Goal: Information Seeking & Learning: Learn about a topic

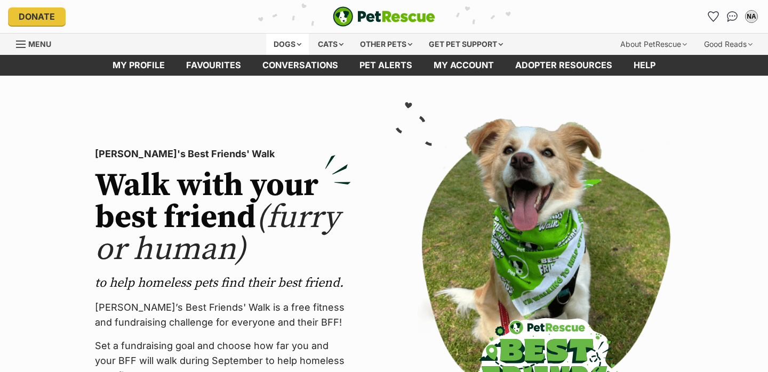
click at [294, 42] on div "Dogs" at bounding box center [287, 44] width 43 height 21
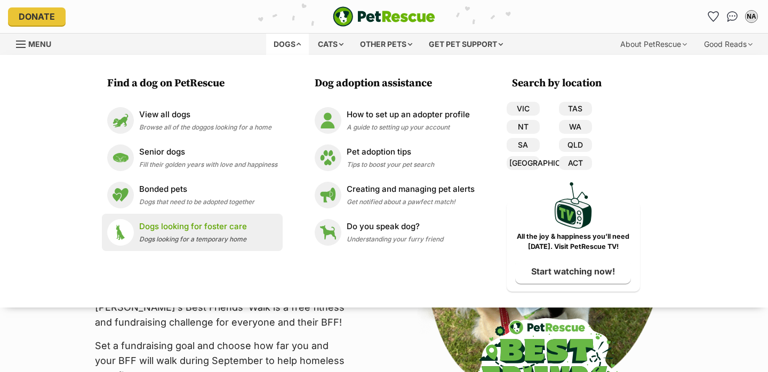
click at [208, 229] on p "Dogs looking for foster care" at bounding box center [193, 227] width 108 height 12
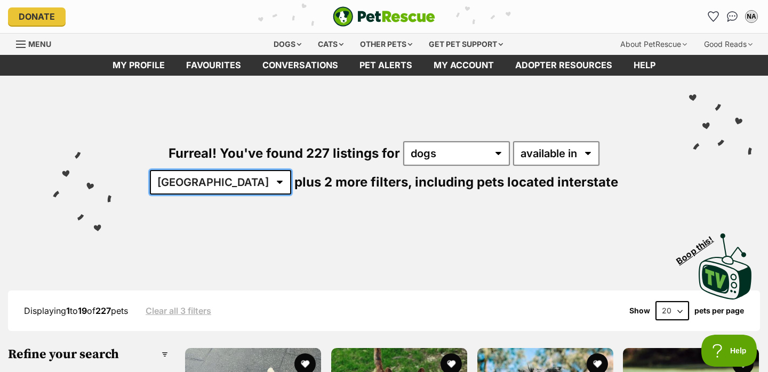
click at [291, 170] on select "Australia ACT NSW NT QLD SA TAS VIC WA" at bounding box center [220, 182] width 141 height 25
select select "QLD"
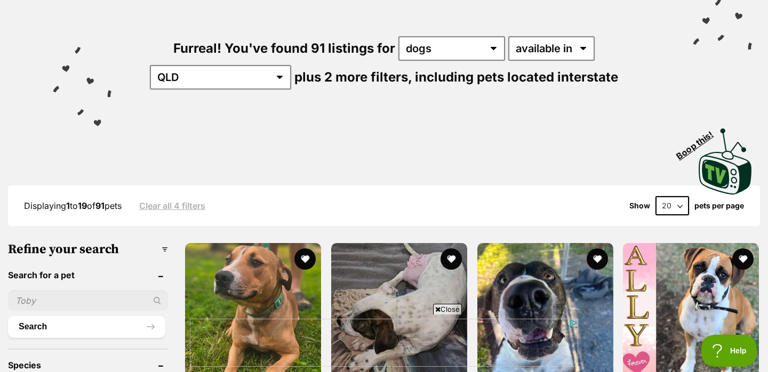
scroll to position [123, 0]
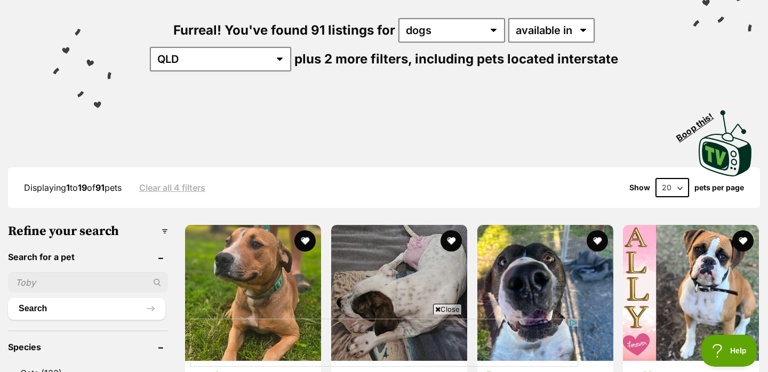
click at [672, 186] on select "20 40 60" at bounding box center [673, 187] width 34 height 19
select select "60"
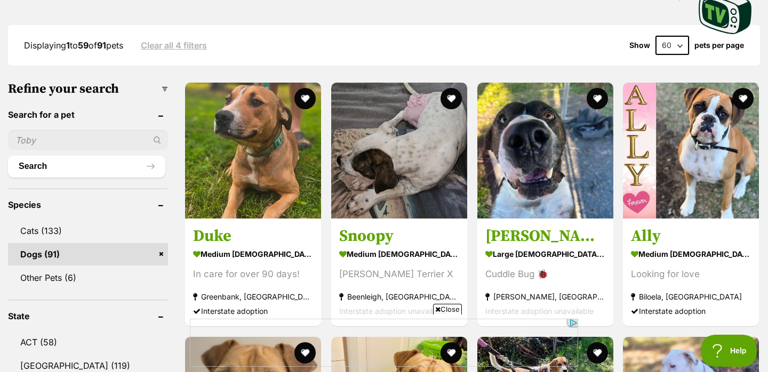
click at [445, 308] on span "Close" at bounding box center [447, 309] width 29 height 11
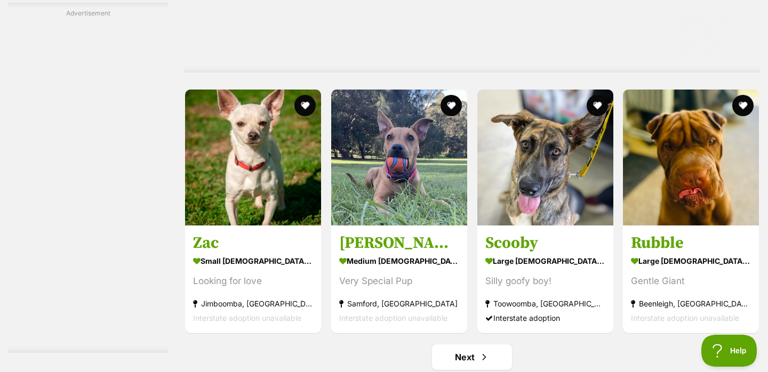
scroll to position [5456, 0]
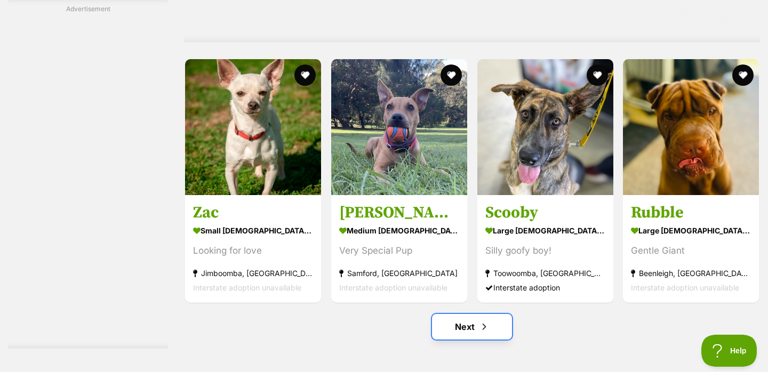
click at [477, 320] on link "Next" at bounding box center [472, 327] width 80 height 26
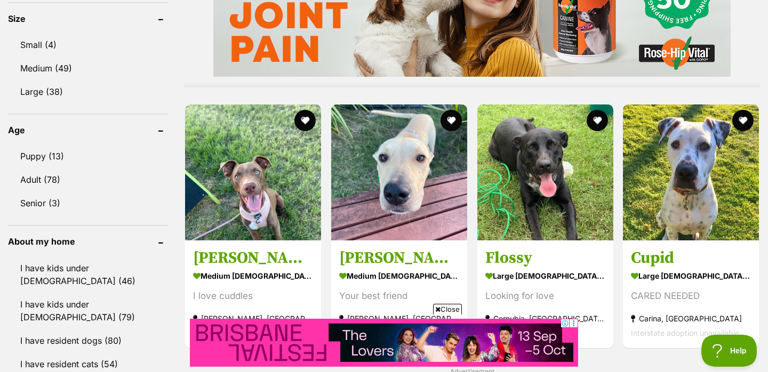
scroll to position [1017, 0]
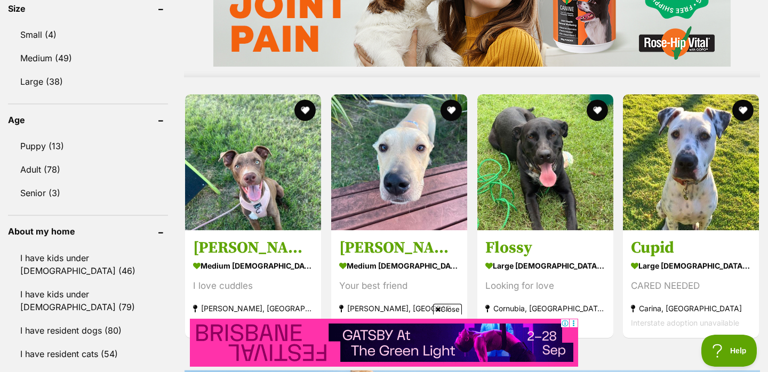
click at [446, 307] on span "Close" at bounding box center [447, 309] width 29 height 11
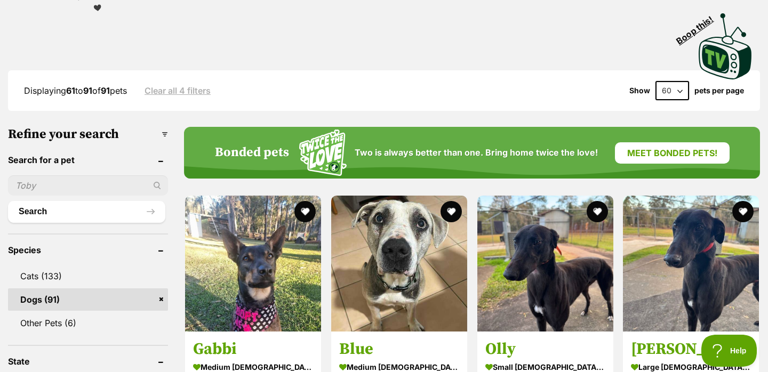
scroll to position [0, 0]
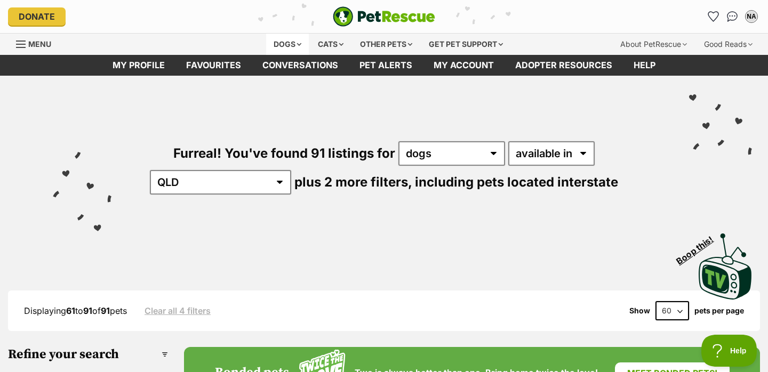
click at [286, 42] on div "Dogs" at bounding box center [287, 44] width 43 height 21
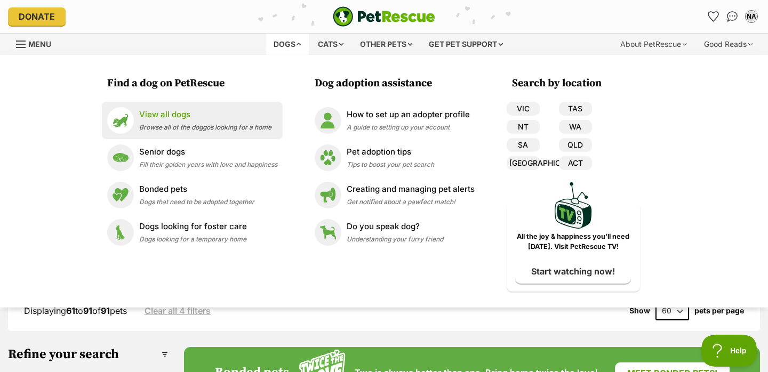
click at [158, 123] on div "View all dogs Browse all of the doggos looking for a home" at bounding box center [205, 120] width 132 height 23
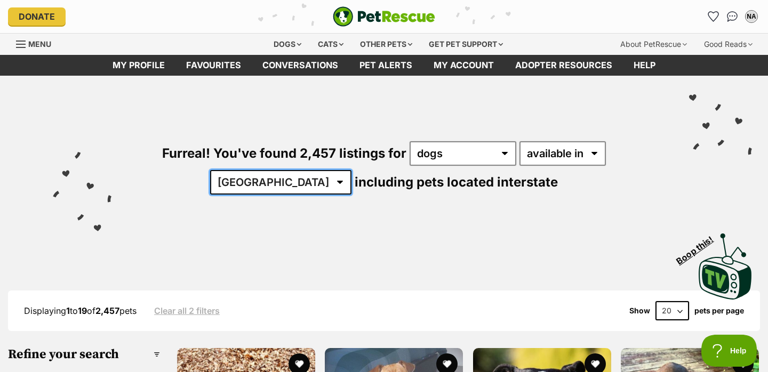
click at [352, 170] on select "[GEOGRAPHIC_DATA] [GEOGRAPHIC_DATA] [GEOGRAPHIC_DATA] [GEOGRAPHIC_DATA] [GEOGRA…" at bounding box center [280, 182] width 141 height 25
select select "QLD"
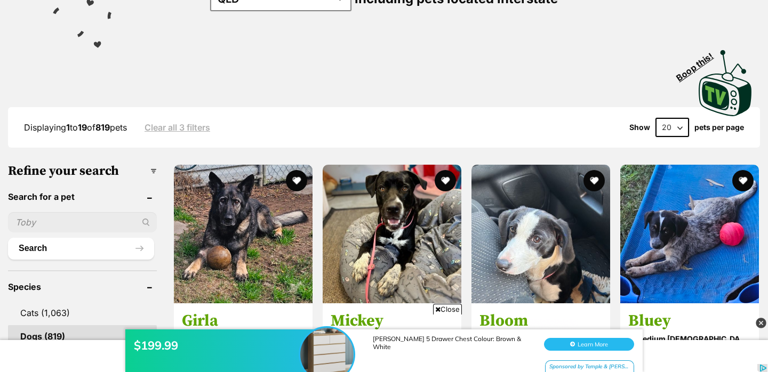
click at [673, 127] on select "20 40 60" at bounding box center [673, 127] width 34 height 19
select select "60"
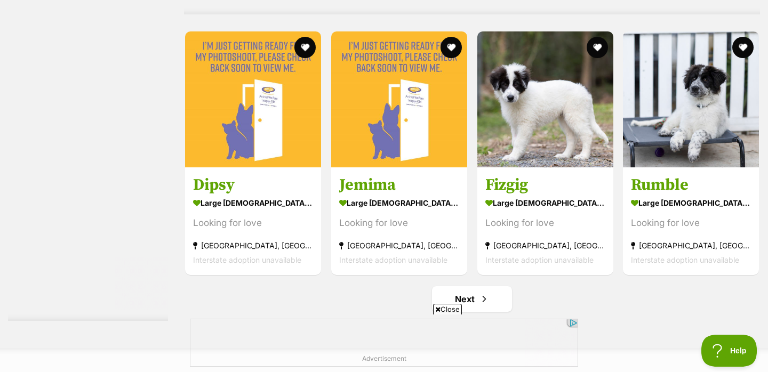
scroll to position [5501, 0]
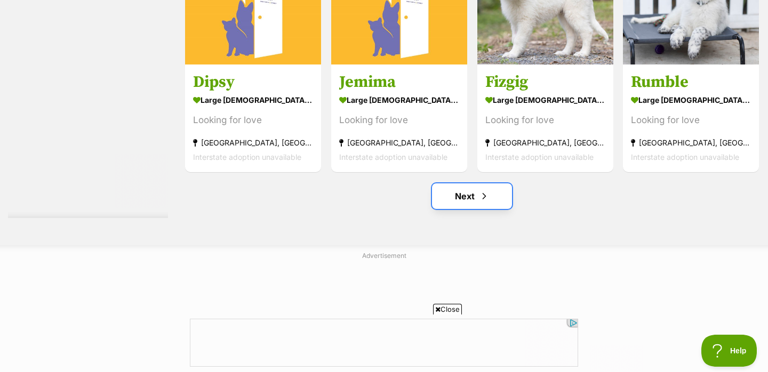
click at [479, 196] on span "Next page" at bounding box center [484, 196] width 11 height 13
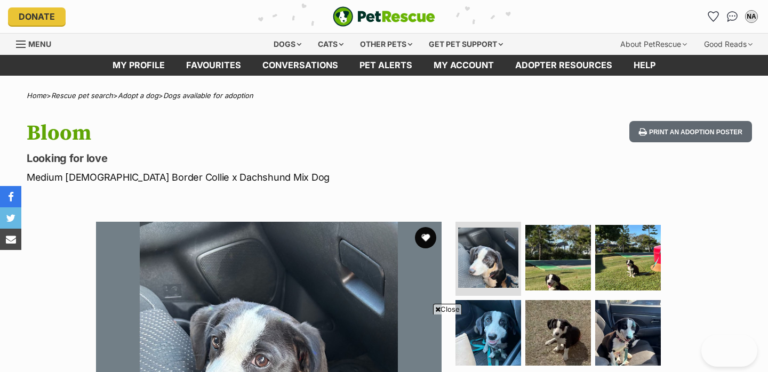
scroll to position [179, 0]
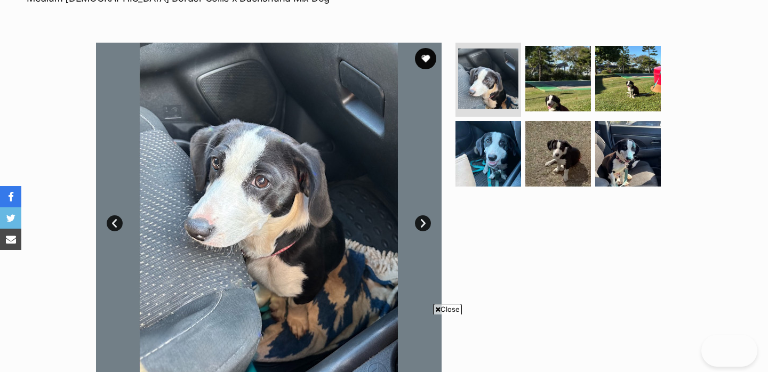
click at [438, 313] on img at bounding box center [269, 216] width 346 height 346
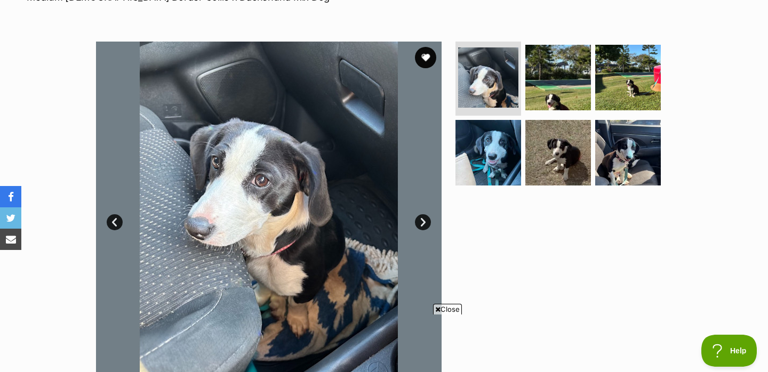
scroll to position [0, 0]
click at [420, 228] on link "Next" at bounding box center [423, 222] width 16 height 16
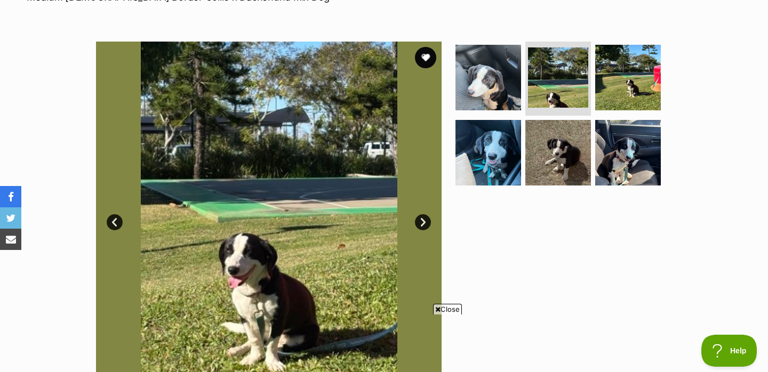
click at [420, 228] on link "Next" at bounding box center [423, 222] width 16 height 16
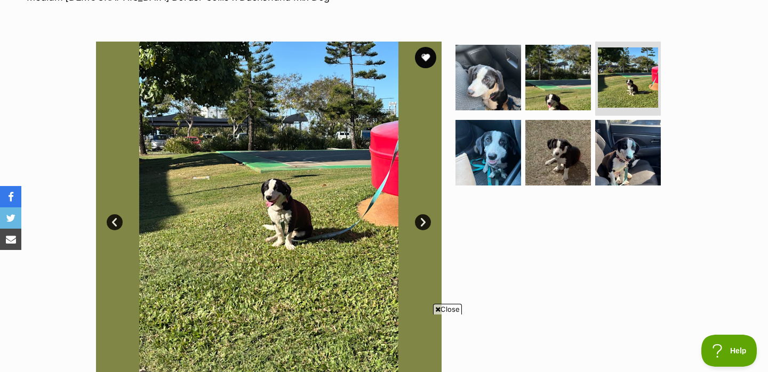
click at [420, 228] on link "Next" at bounding box center [423, 222] width 16 height 16
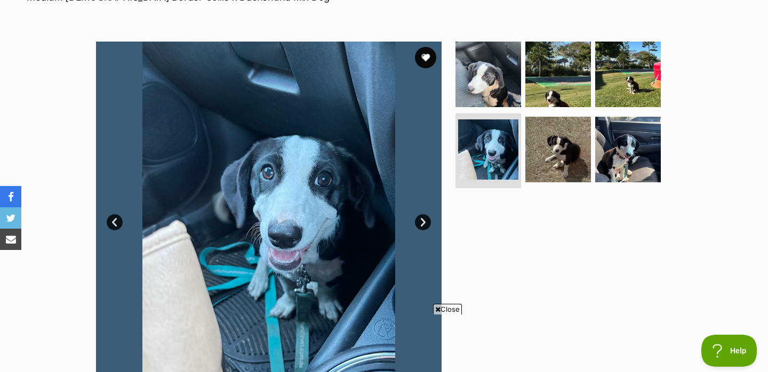
click at [420, 228] on link "Next" at bounding box center [423, 222] width 16 height 16
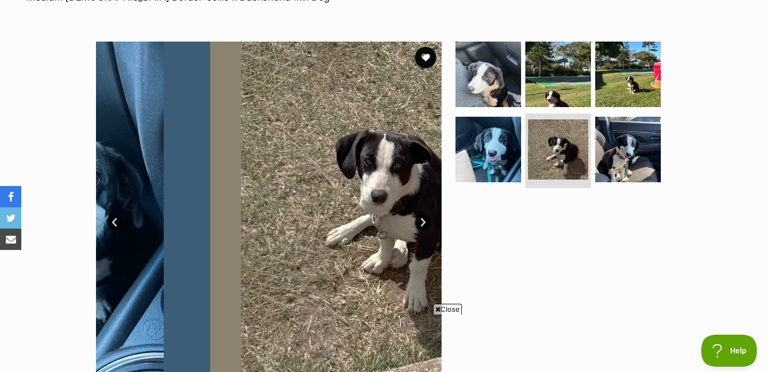
click at [446, 308] on span "Close" at bounding box center [447, 309] width 29 height 11
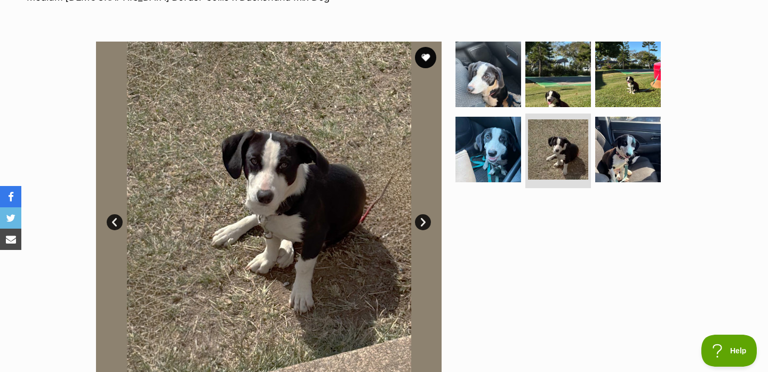
click at [419, 219] on link "Next" at bounding box center [423, 222] width 16 height 16
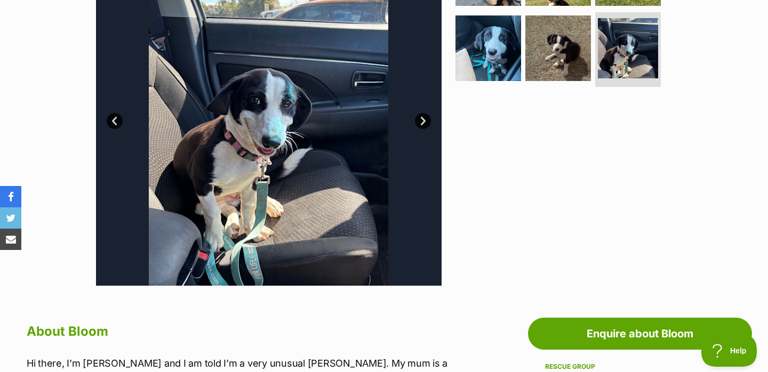
click at [424, 125] on link "Next" at bounding box center [423, 121] width 16 height 16
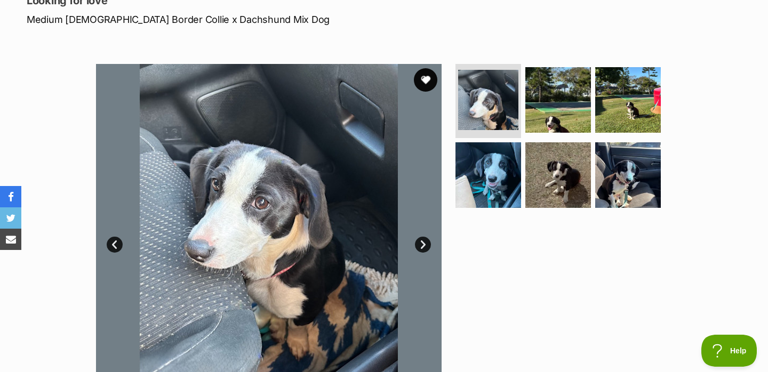
click at [425, 81] on button "favourite" at bounding box center [425, 79] width 23 height 23
click at [422, 246] on link "Next" at bounding box center [423, 245] width 16 height 16
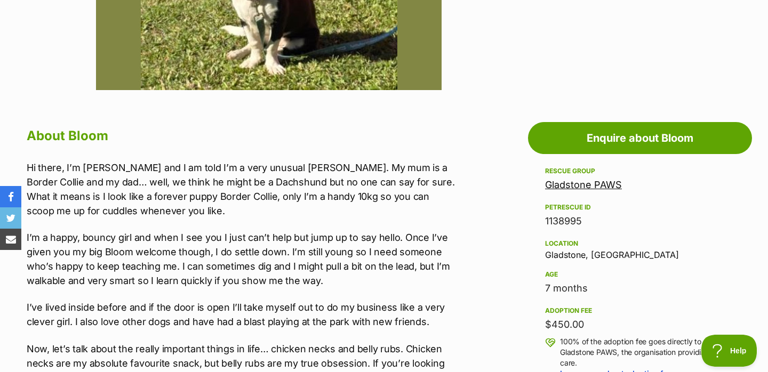
scroll to position [377, 0]
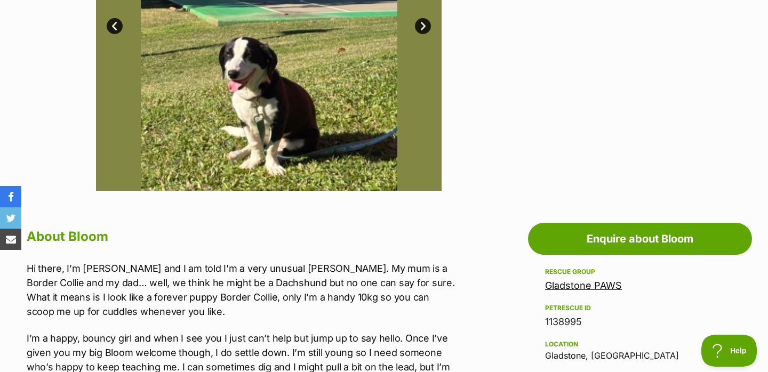
click at [421, 17] on img at bounding box center [269, 18] width 346 height 346
click at [422, 26] on link "Next" at bounding box center [423, 26] width 16 height 16
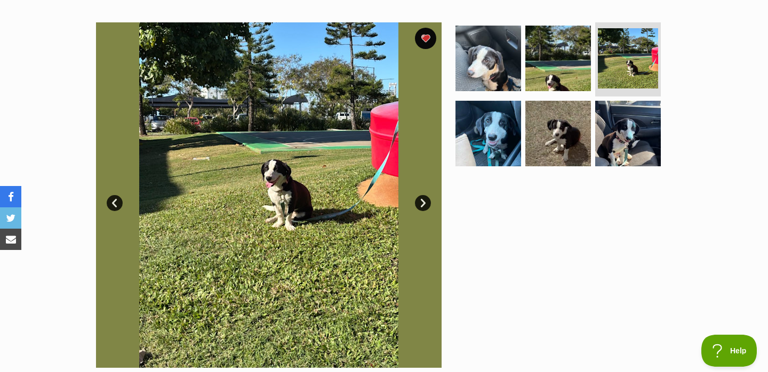
scroll to position [197, 0]
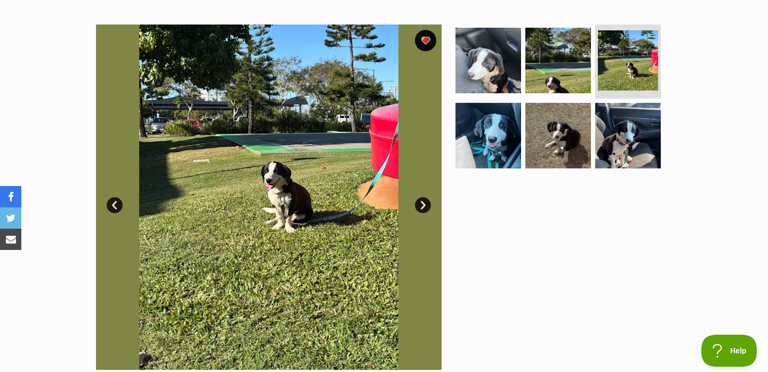
click at [422, 202] on link "Next" at bounding box center [423, 205] width 16 height 16
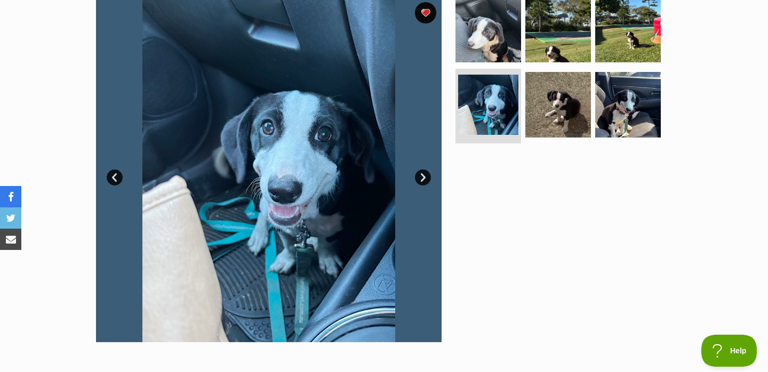
scroll to position [214, 0]
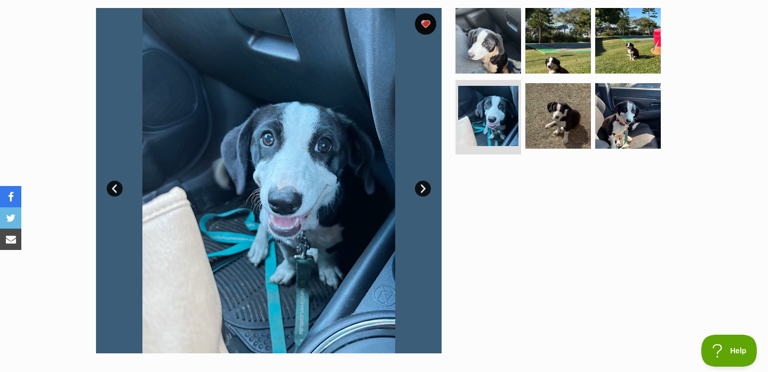
click at [424, 185] on link "Next" at bounding box center [423, 189] width 16 height 16
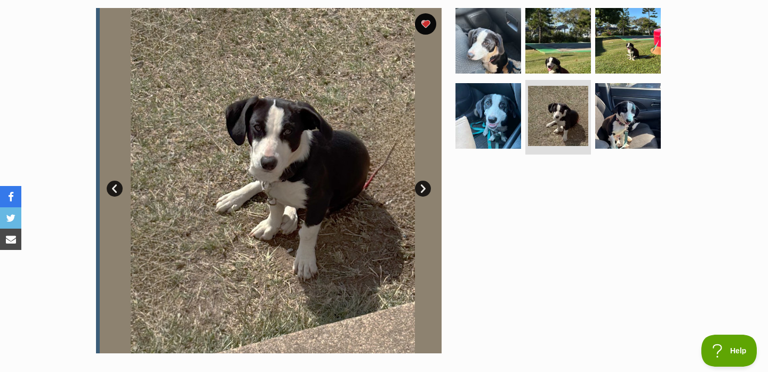
scroll to position [0, 0]
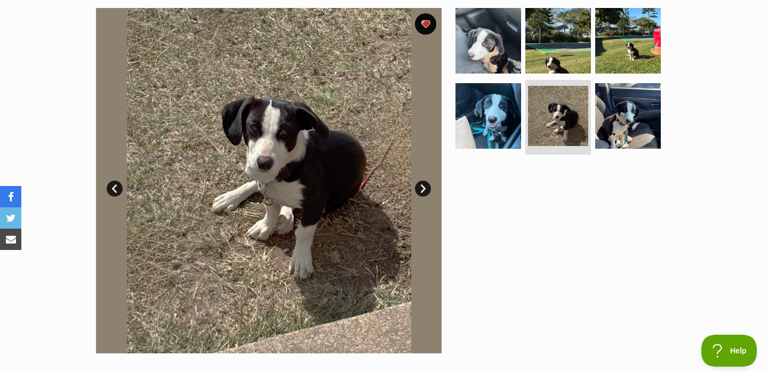
click at [424, 185] on link "Next" at bounding box center [423, 189] width 16 height 16
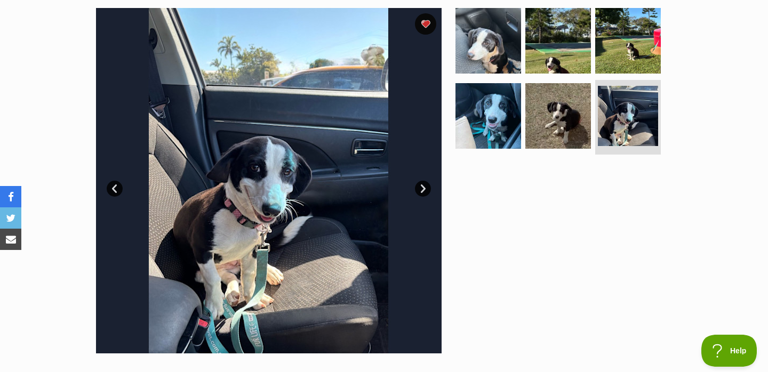
click at [424, 185] on link "Next" at bounding box center [423, 189] width 16 height 16
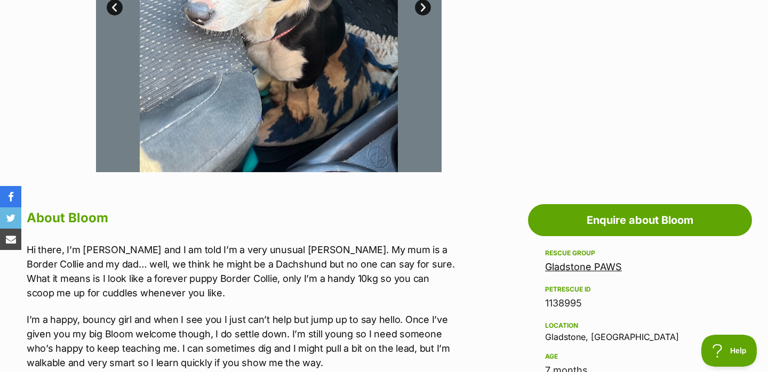
scroll to position [430, 0]
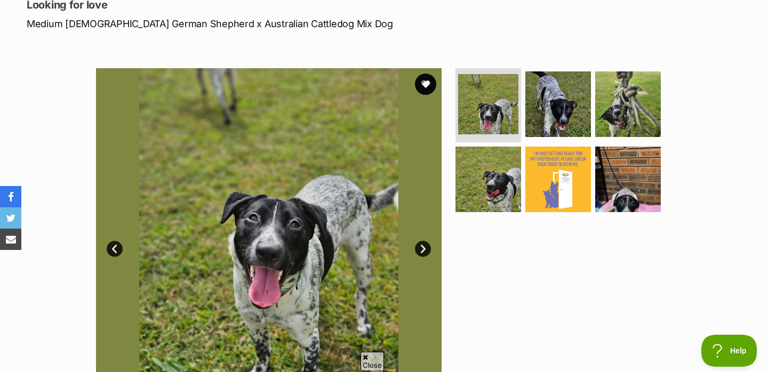
scroll to position [156, 0]
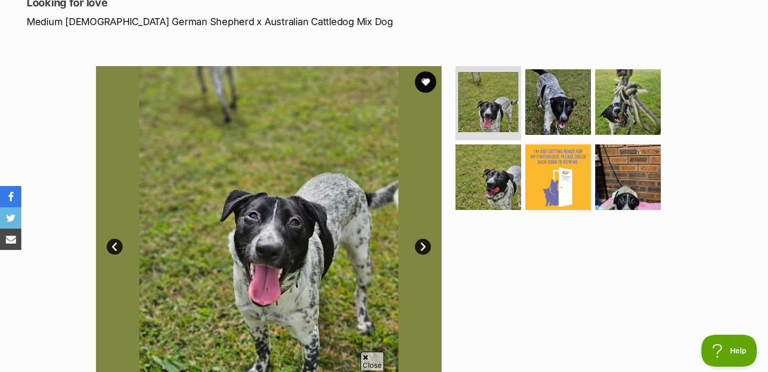
click at [421, 246] on link "Next" at bounding box center [423, 247] width 16 height 16
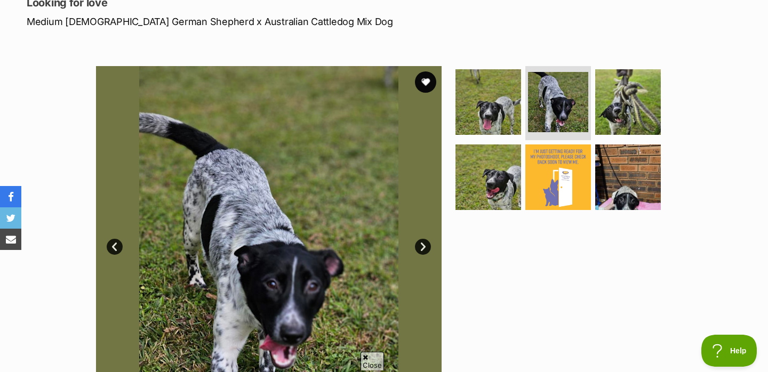
scroll to position [190, 0]
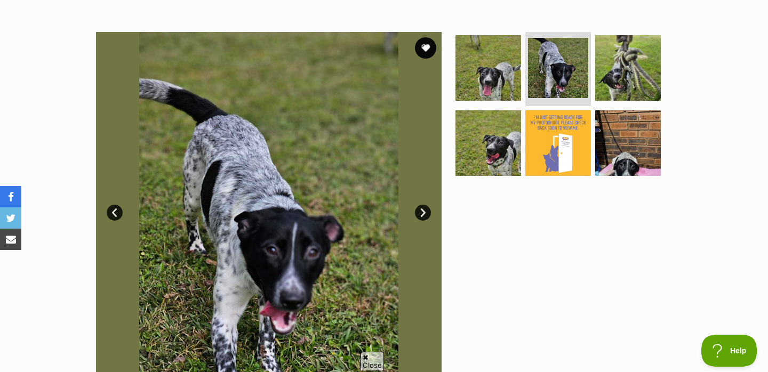
click at [422, 213] on link "Next" at bounding box center [423, 213] width 16 height 16
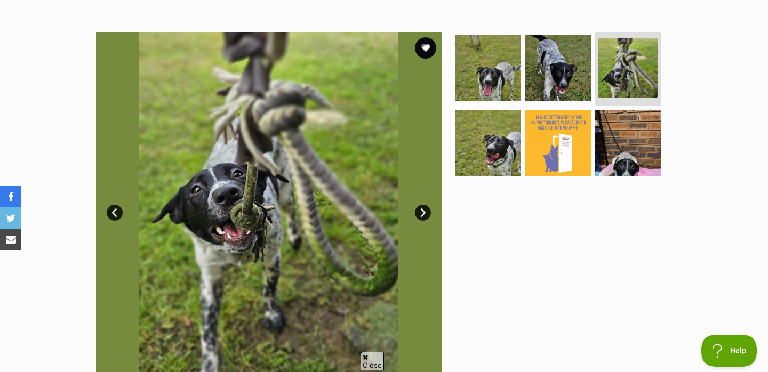
click at [422, 213] on link "Next" at bounding box center [423, 213] width 16 height 16
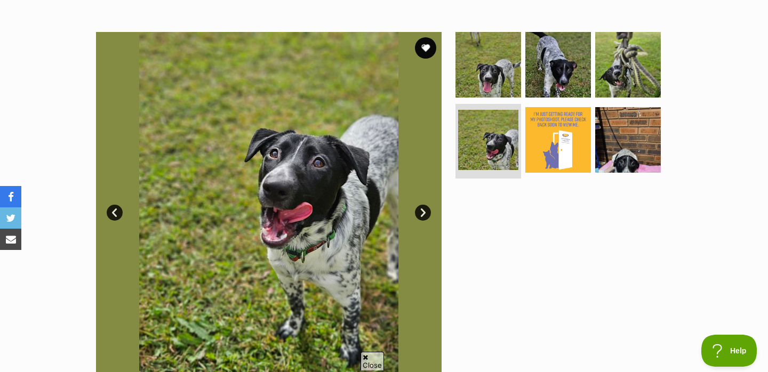
click at [422, 213] on link "Next" at bounding box center [423, 213] width 16 height 16
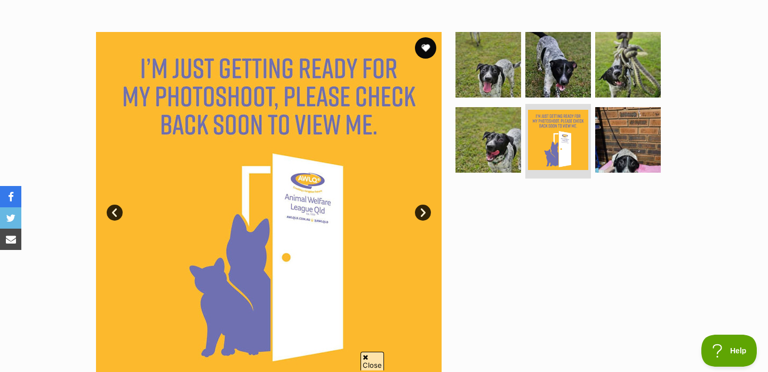
click at [422, 213] on link "Next" at bounding box center [423, 213] width 16 height 16
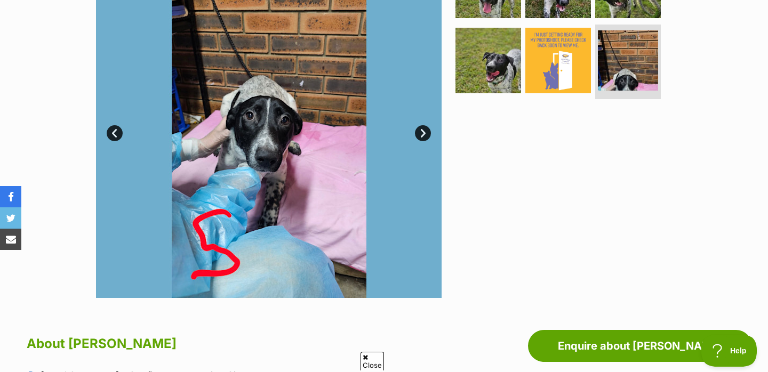
scroll to position [429, 0]
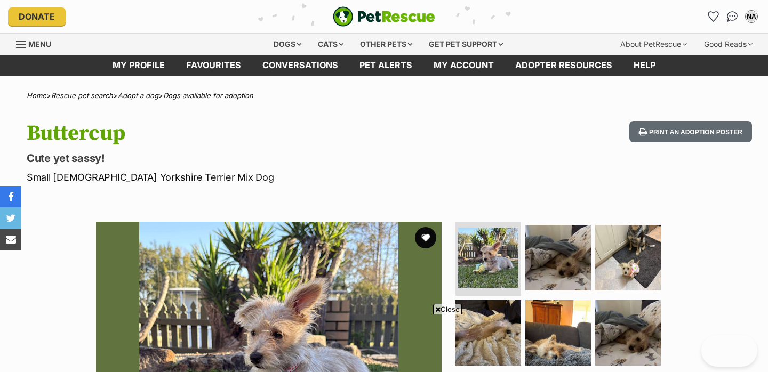
scroll to position [153, 0]
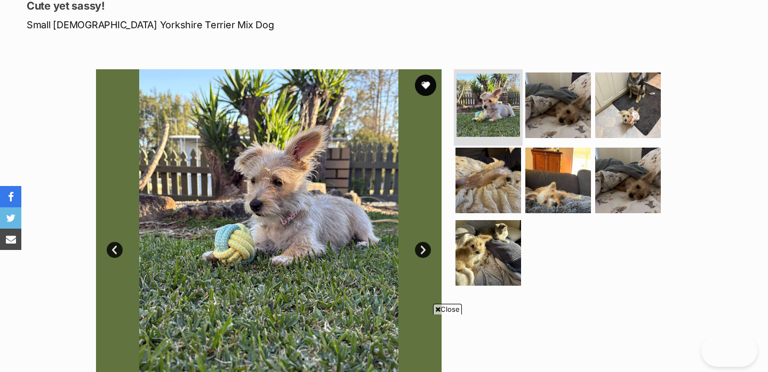
click at [424, 242] on link "Next" at bounding box center [423, 250] width 16 height 16
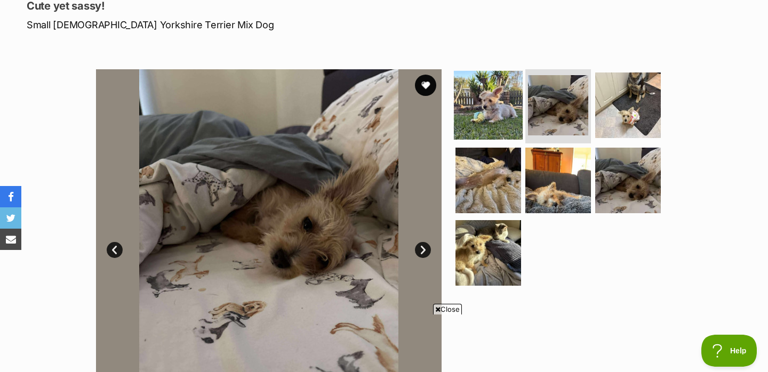
scroll to position [542, 0]
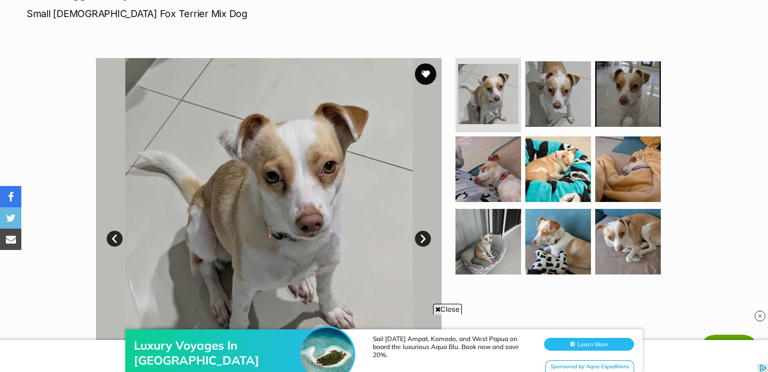
scroll to position [194, 0]
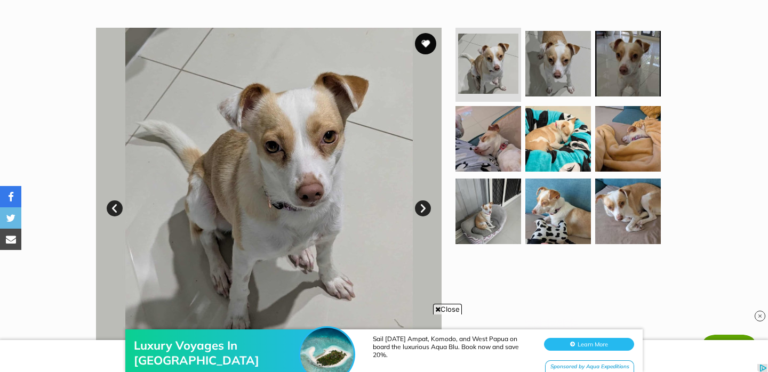
click at [423, 209] on link "Next" at bounding box center [423, 209] width 16 height 16
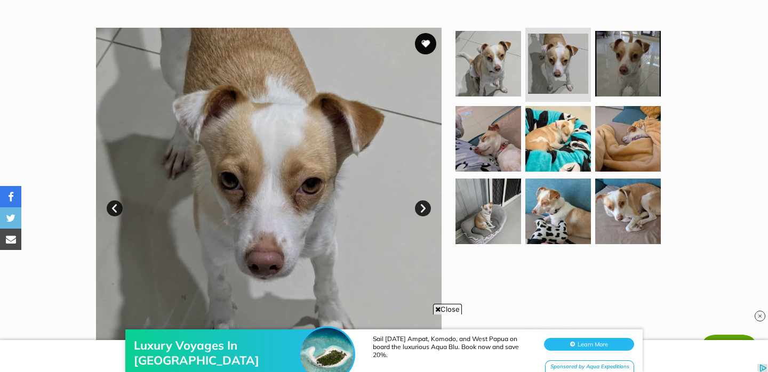
click at [423, 209] on link "Next" at bounding box center [423, 209] width 16 height 16
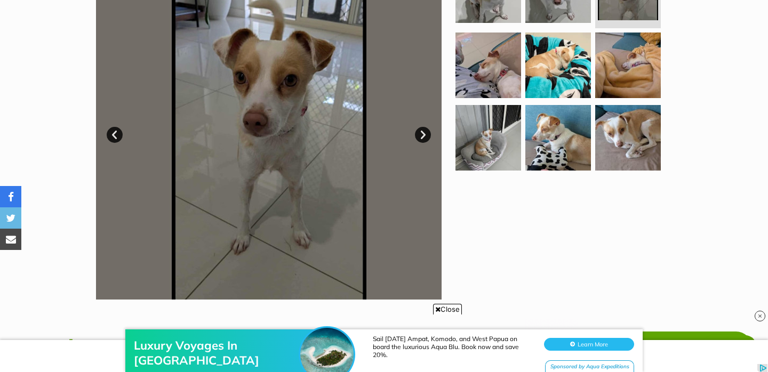
scroll to position [214, 0]
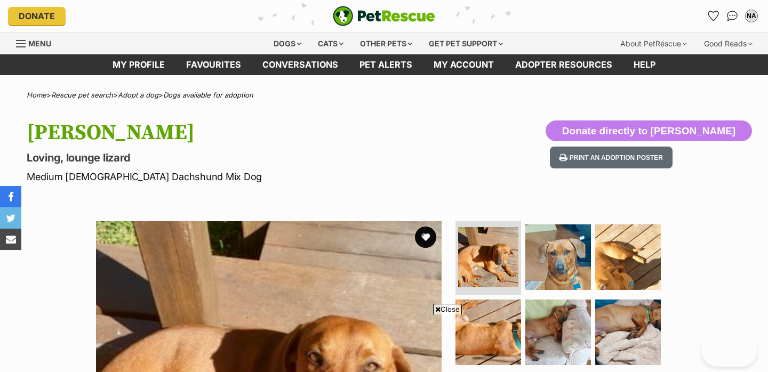
scroll to position [195, 0]
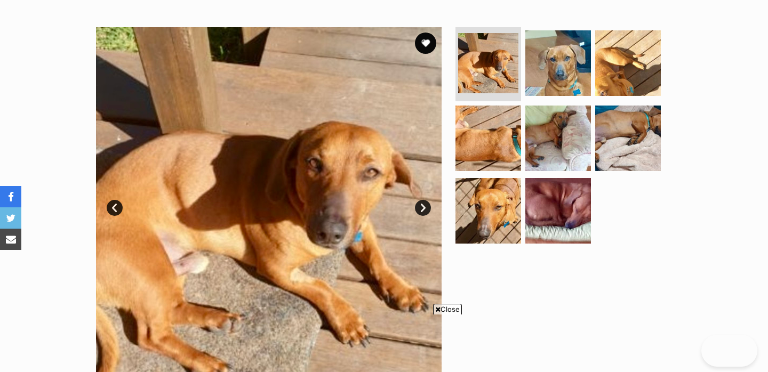
click at [424, 206] on link "Next" at bounding box center [423, 208] width 16 height 16
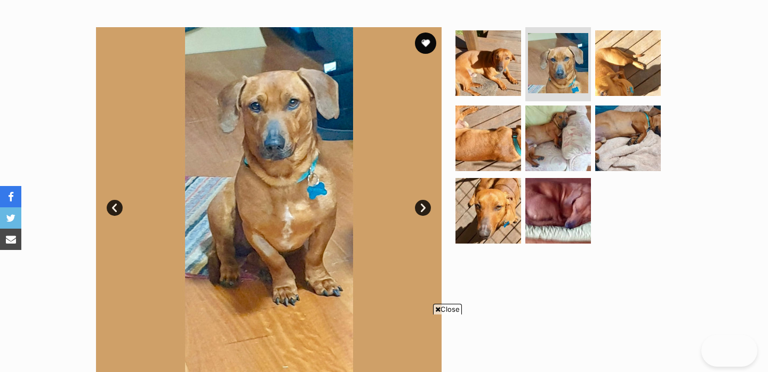
click at [424, 206] on link "Next" at bounding box center [423, 208] width 16 height 16
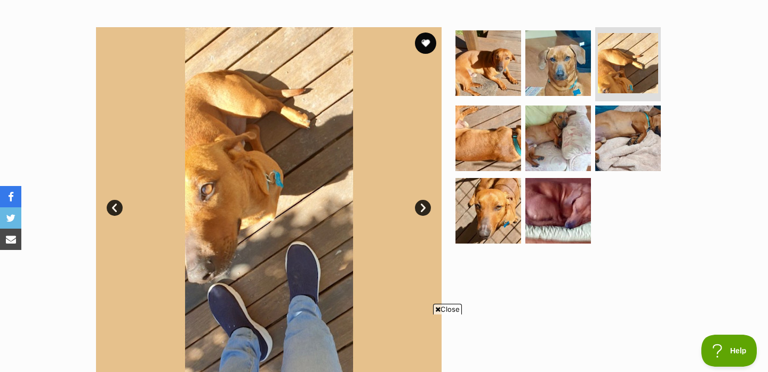
scroll to position [0, 0]
click at [424, 206] on link "Next" at bounding box center [423, 208] width 16 height 16
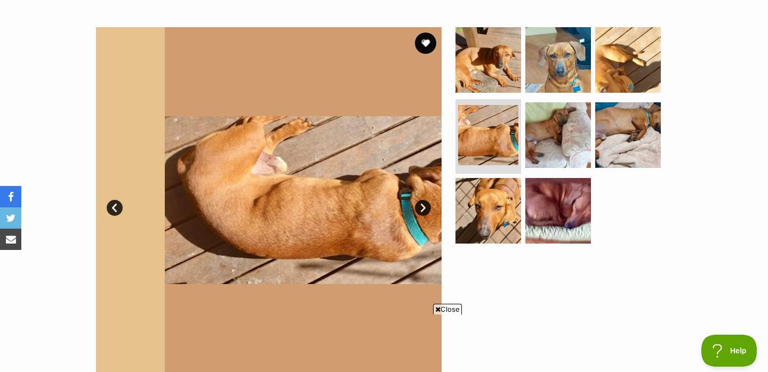
click at [424, 206] on link "Next" at bounding box center [423, 208] width 16 height 16
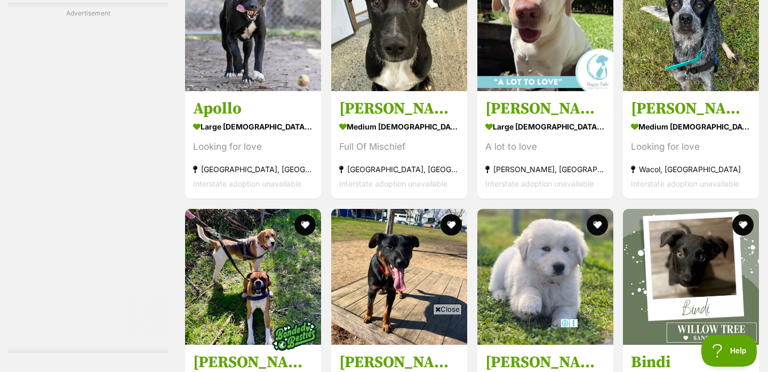
scroll to position [2648, 0]
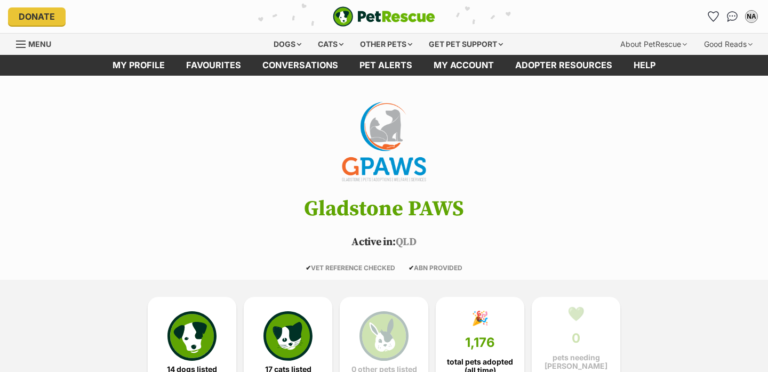
scroll to position [79, 0]
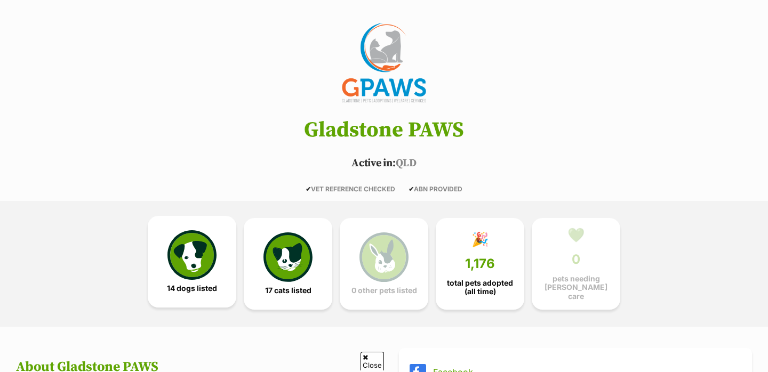
click at [198, 262] on img at bounding box center [191, 254] width 49 height 49
